Goal: Information Seeking & Learning: Learn about a topic

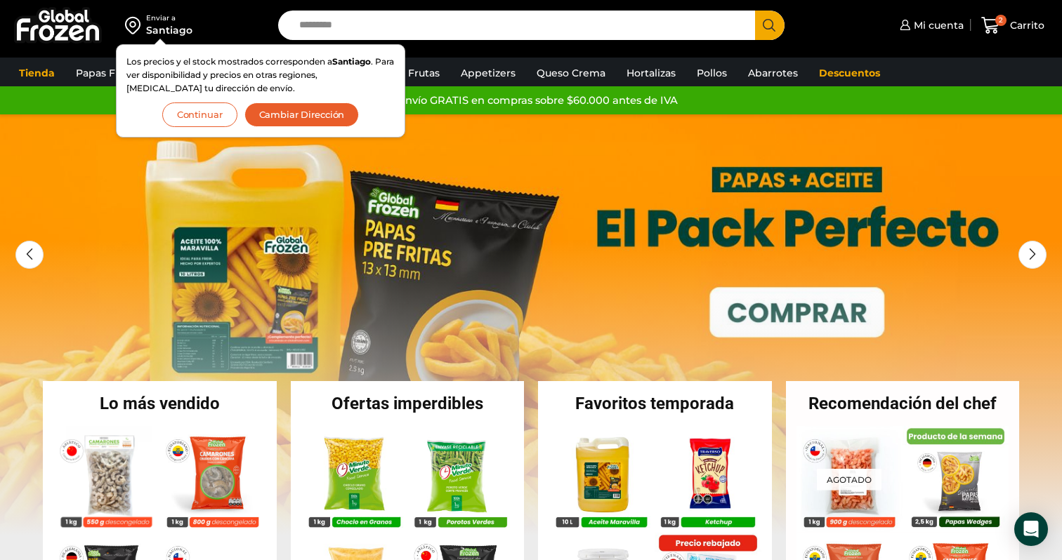
click at [404, 28] on input "Search input" at bounding box center [520, 25] width 456 height 29
paste input "**********"
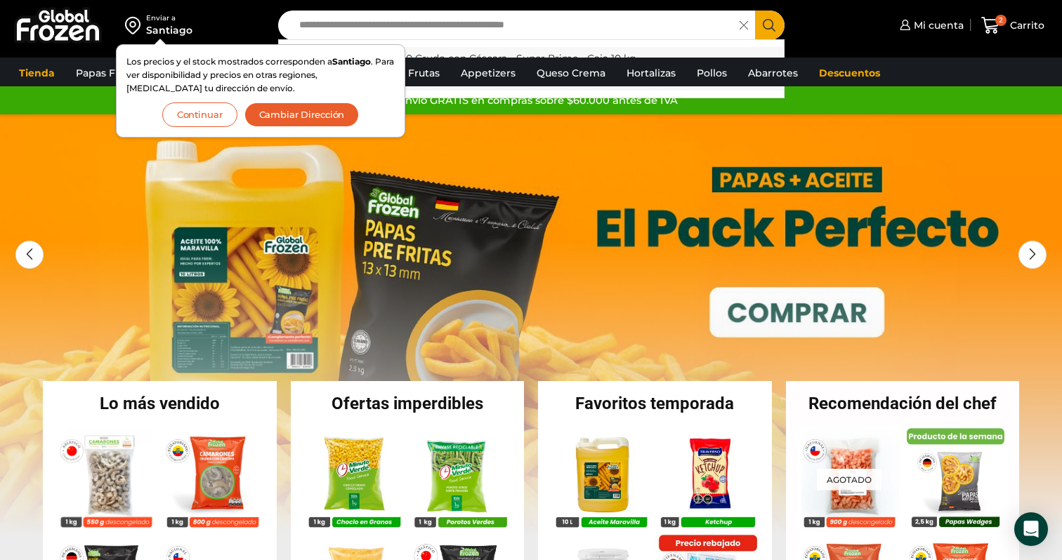
type input "**********"
click at [532, 51] on p "Camarón 36/40 Crudo con Cáscara - Super Prime - Caja 10 kg" at bounding box center [486, 58] width 300 height 15
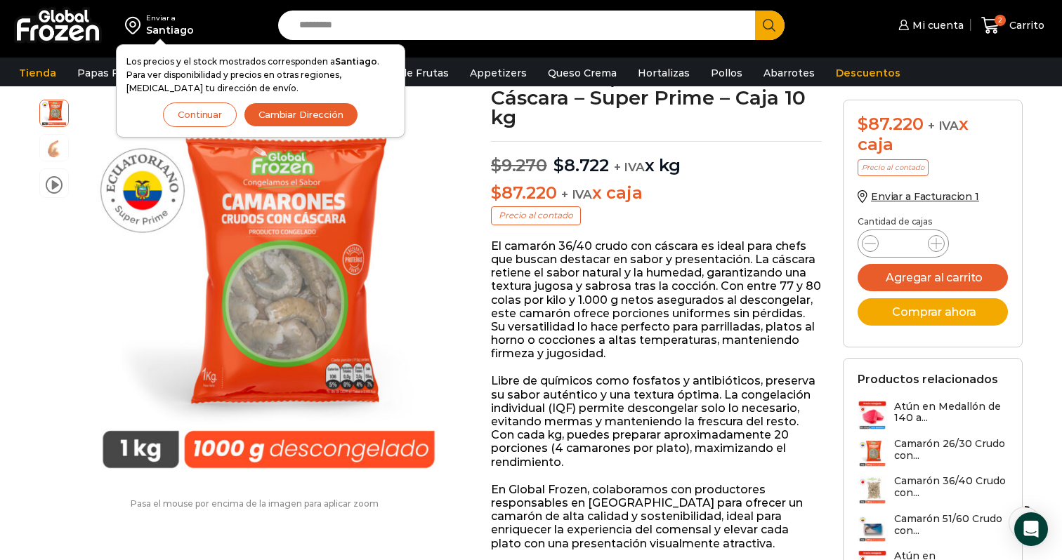
scroll to position [2, 0]
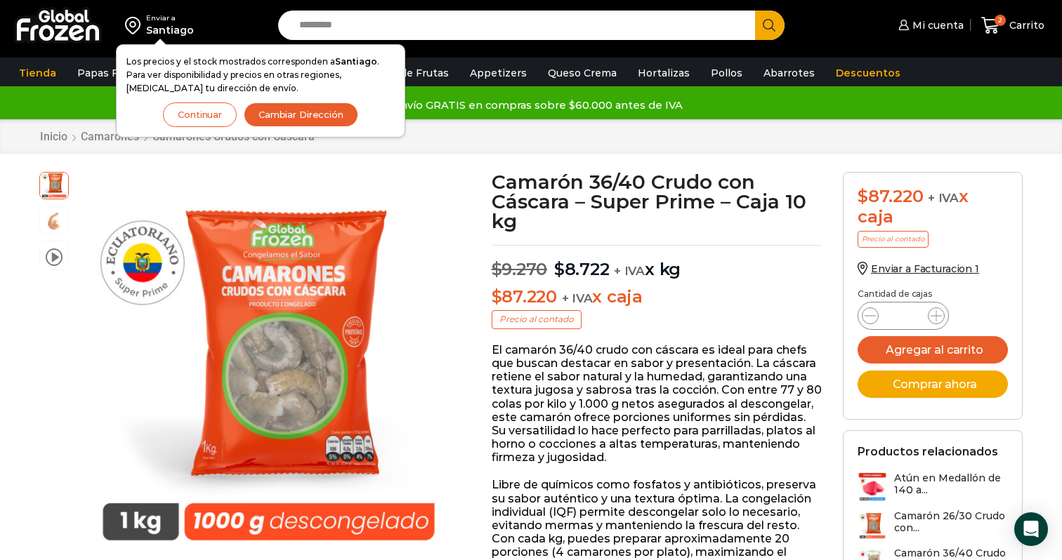
click at [675, 178] on h1 "Camarón 36/40 Crudo con Cáscara – Super Prime – Caja 10 kg" at bounding box center [657, 201] width 331 height 59
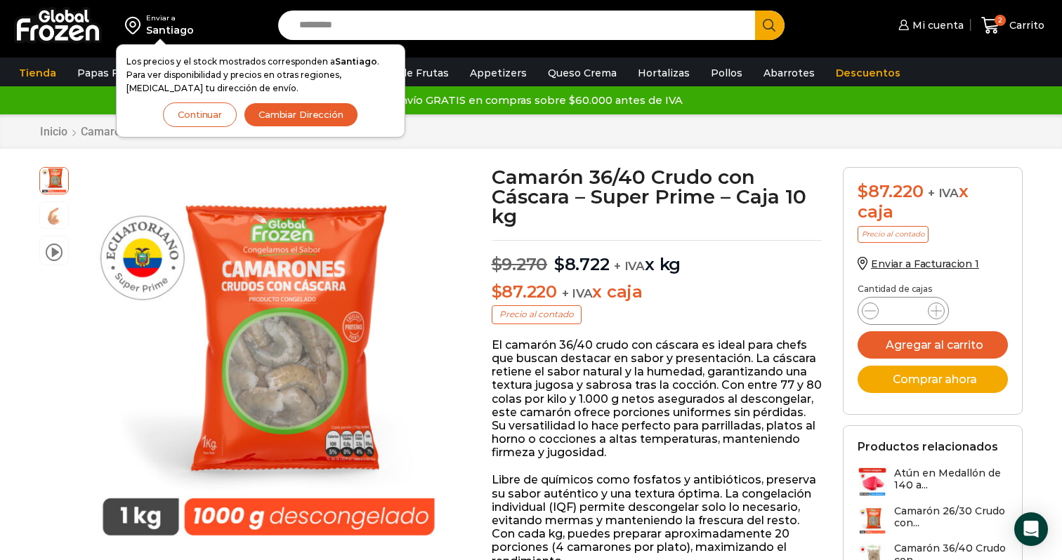
click at [197, 113] on button "Continuar" at bounding box center [200, 115] width 74 height 25
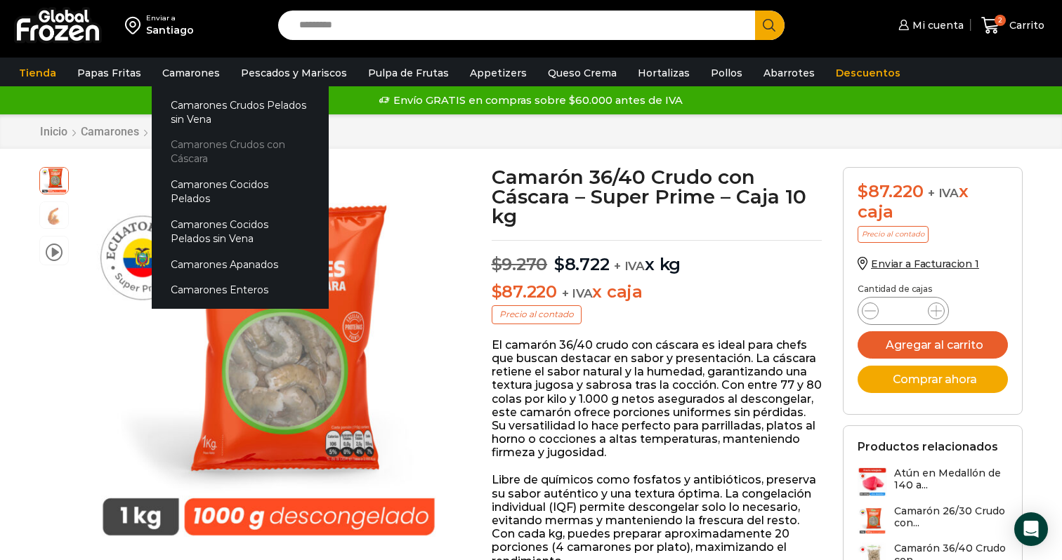
click at [223, 146] on link "Camarones Crudos con Cáscara" at bounding box center [240, 152] width 177 height 40
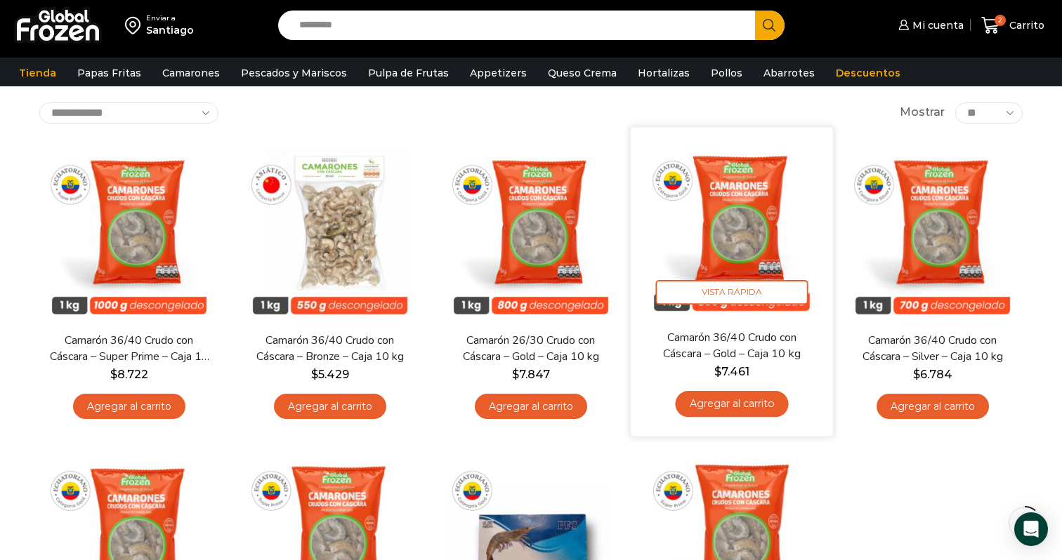
scroll to position [76, 0]
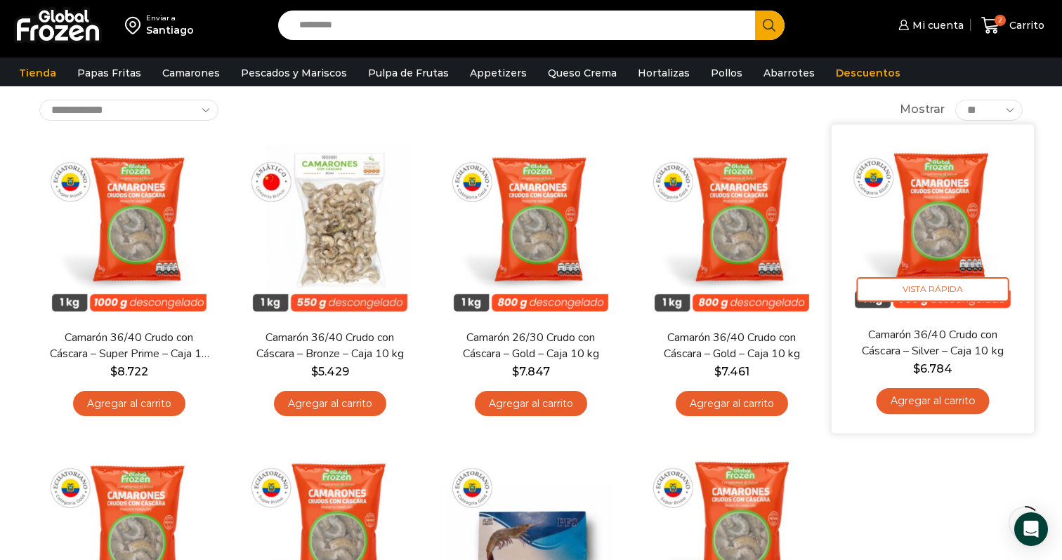
click at [939, 213] on img at bounding box center [932, 225] width 181 height 181
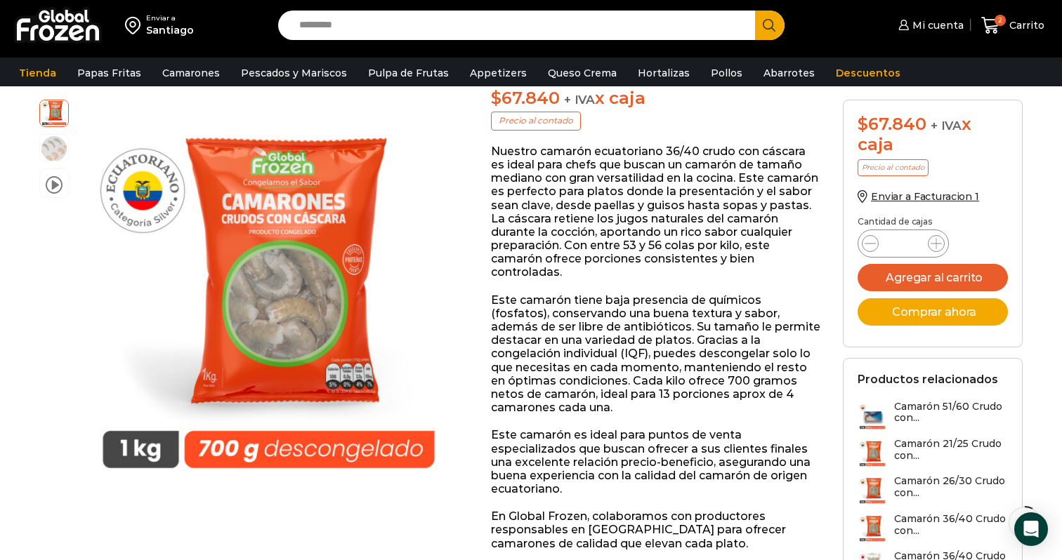
scroll to position [66, 0]
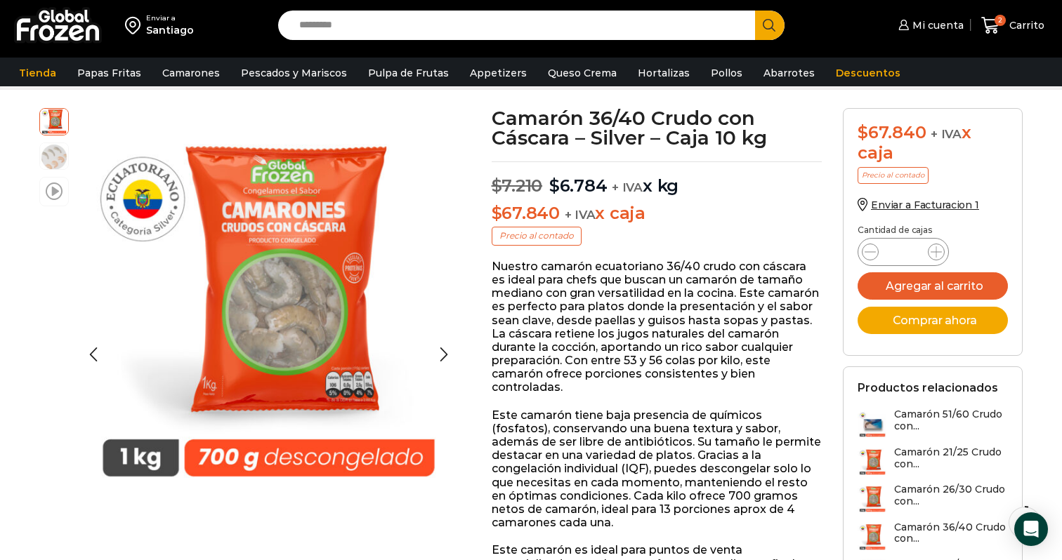
click at [54, 190] on span at bounding box center [54, 190] width 17 height 19
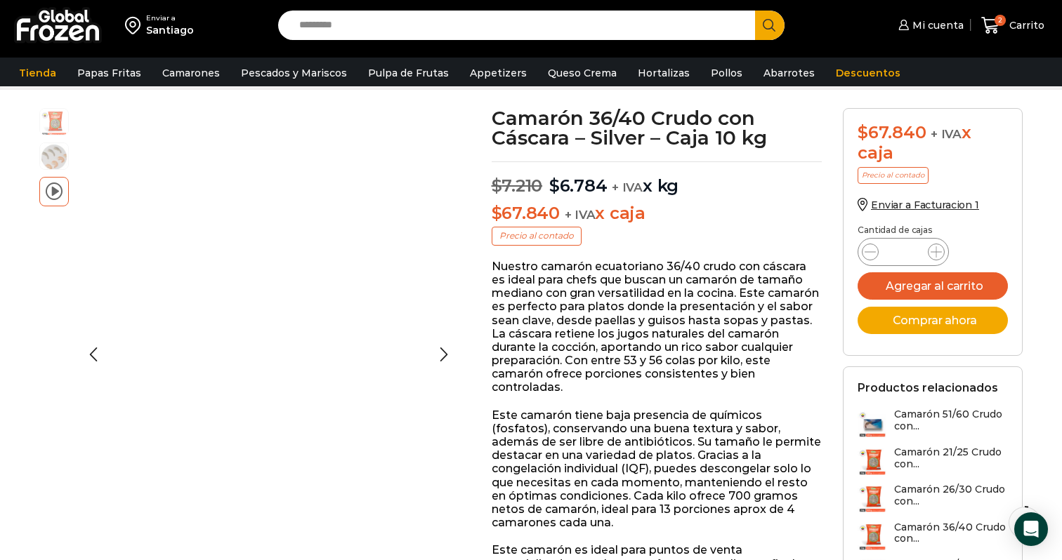
click at [54, 190] on span at bounding box center [54, 190] width 17 height 19
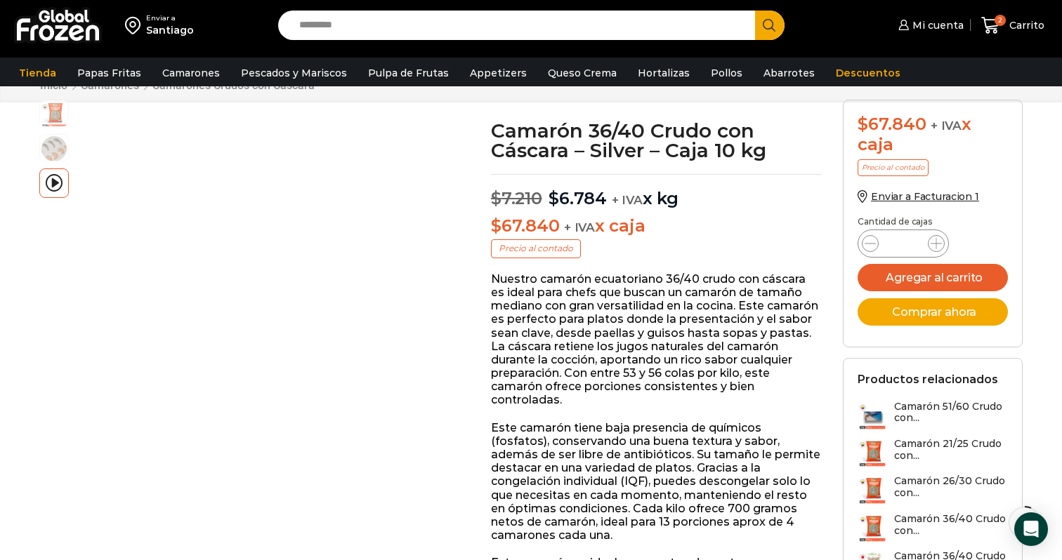
scroll to position [0, 0]
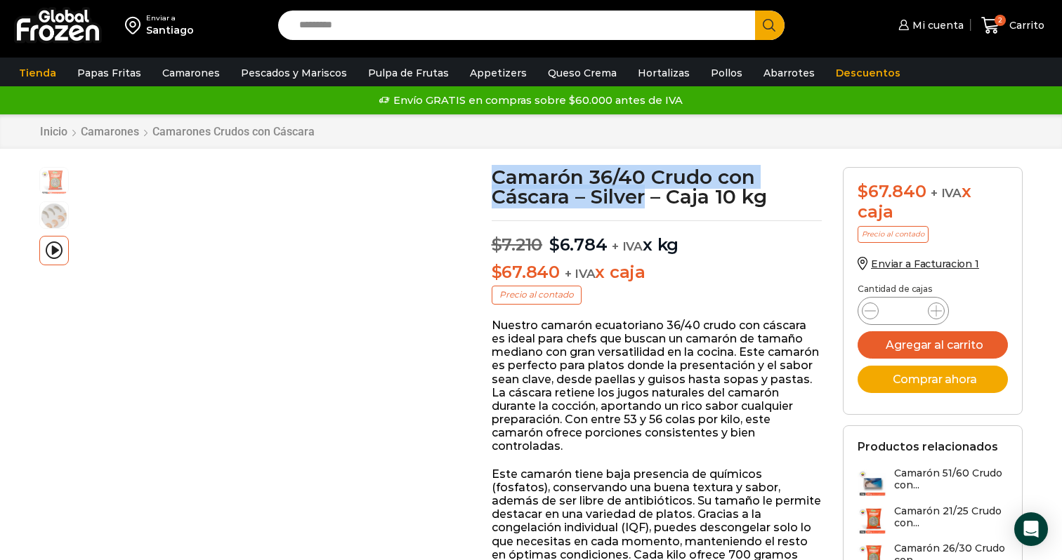
drag, startPoint x: 496, startPoint y: 176, endPoint x: 645, endPoint y: 192, distance: 149.0
click at [645, 192] on h1 "Camarón 36/40 Crudo con Cáscara – Silver – Caja 10 kg" at bounding box center [657, 186] width 331 height 39
copy h1 "Camarón 36/40 Crudo con Cáscara – Silver"
click at [721, 237] on p "$ 7.210 Original price was: $7.210. $ 6.784 Current price is: $6.784. + IVA x kg" at bounding box center [657, 237] width 331 height 35
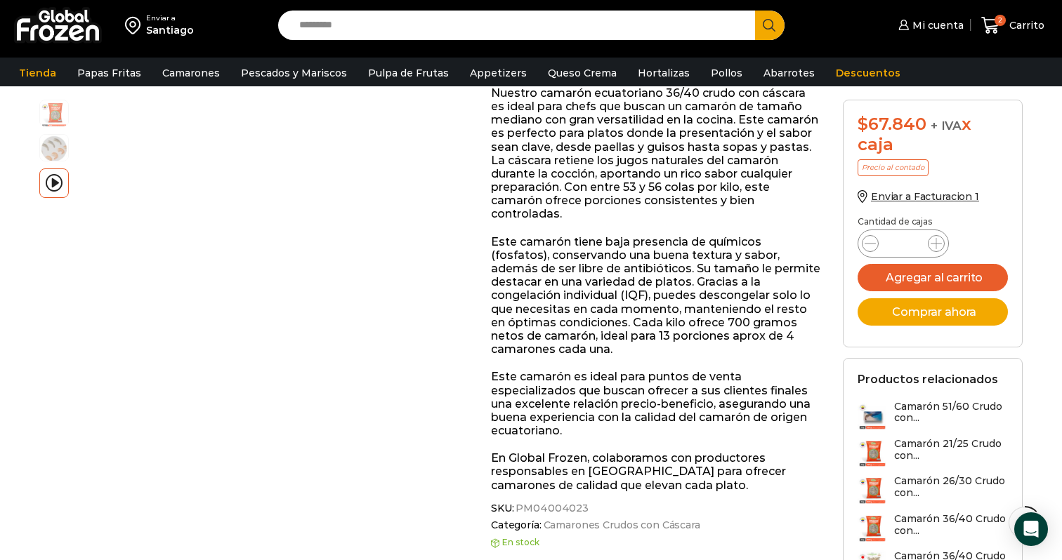
scroll to position [164, 0]
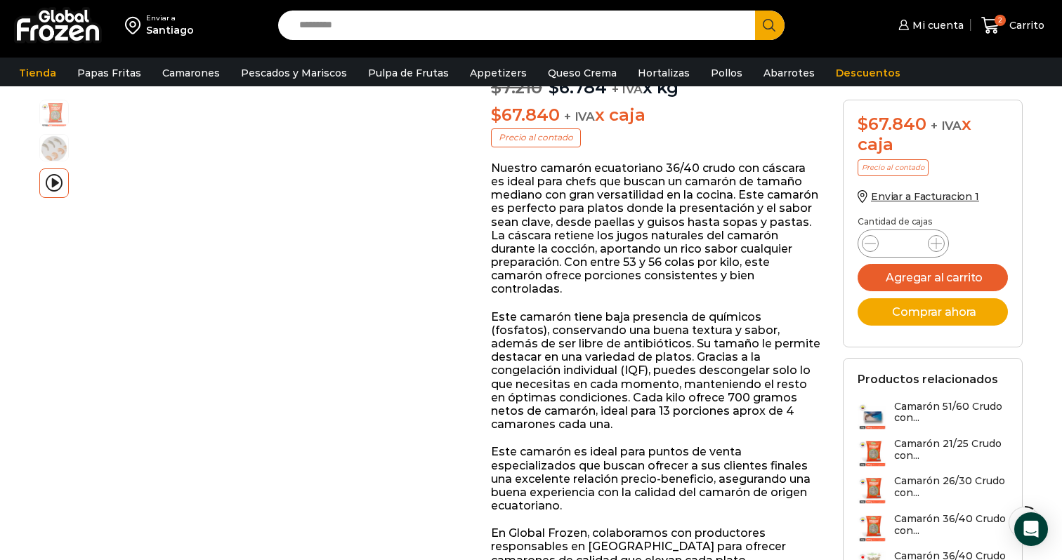
click at [602, 258] on p "Nuestro camarón ecuatoriano 36/40 crudo con cáscara es ideal para chefs que bus…" at bounding box center [656, 229] width 331 height 135
copy p "colas"
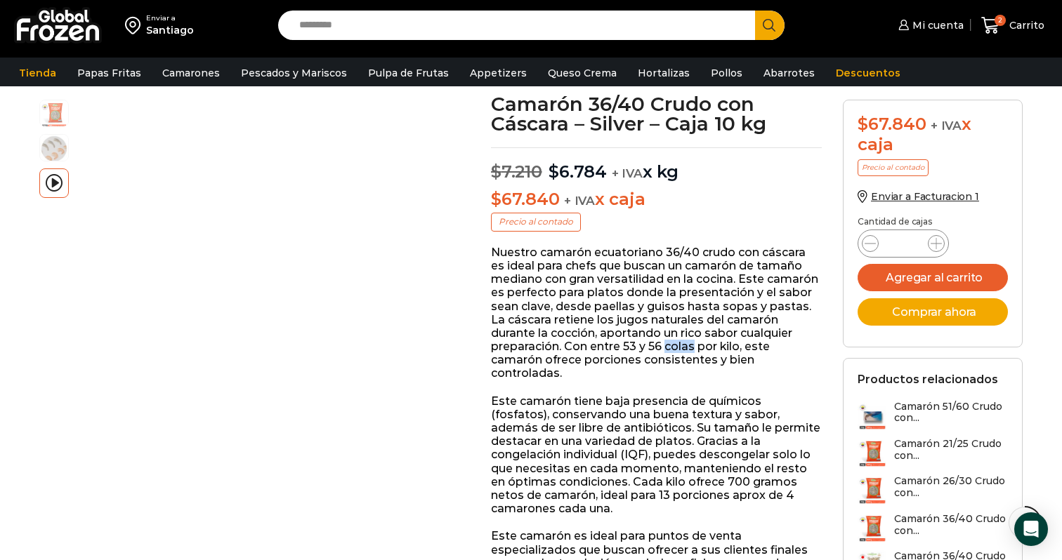
scroll to position [0, 0]
